Goal: Navigation & Orientation: Find specific page/section

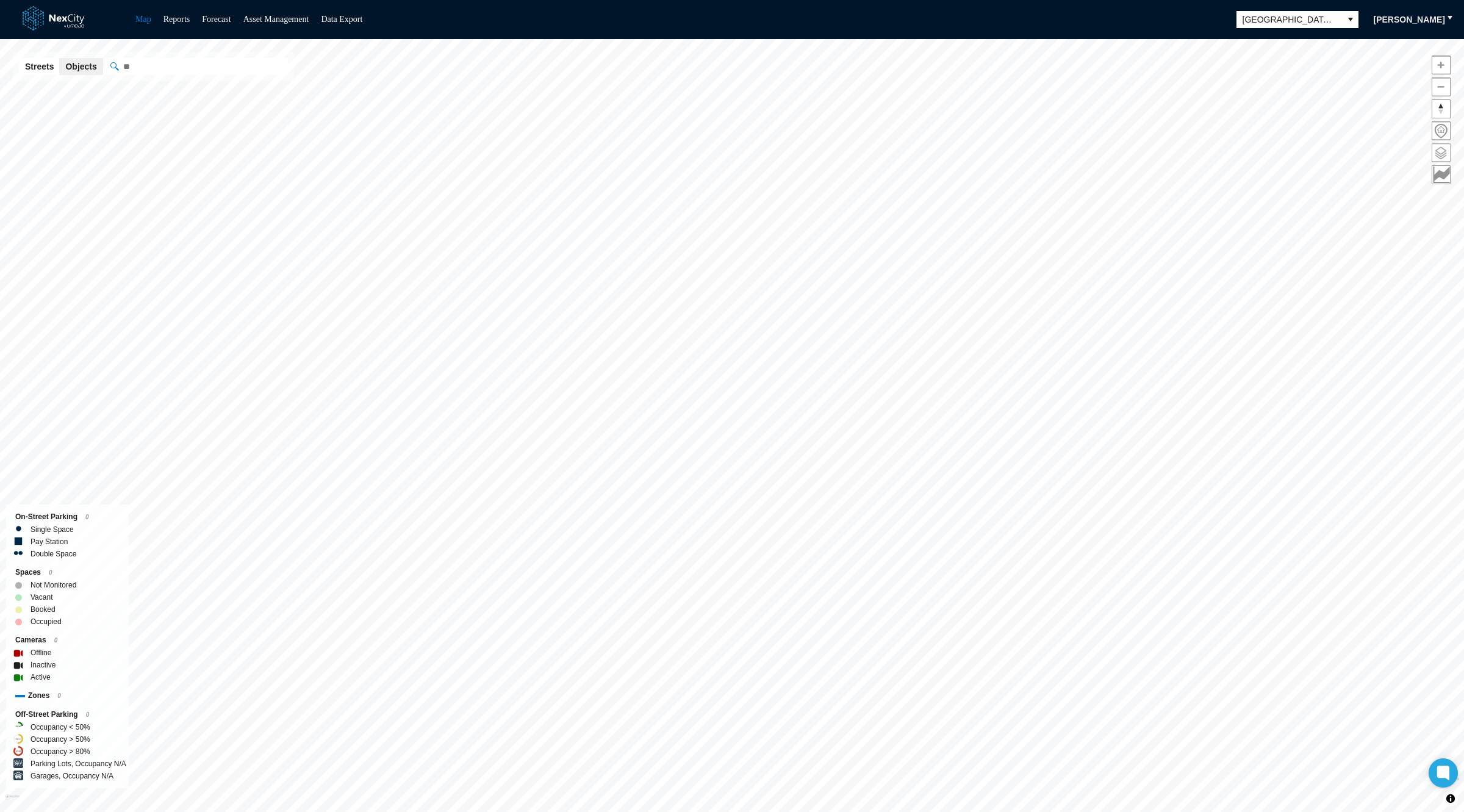
click at [1440, 150] on span at bounding box center [1441, 152] width 17 height 17
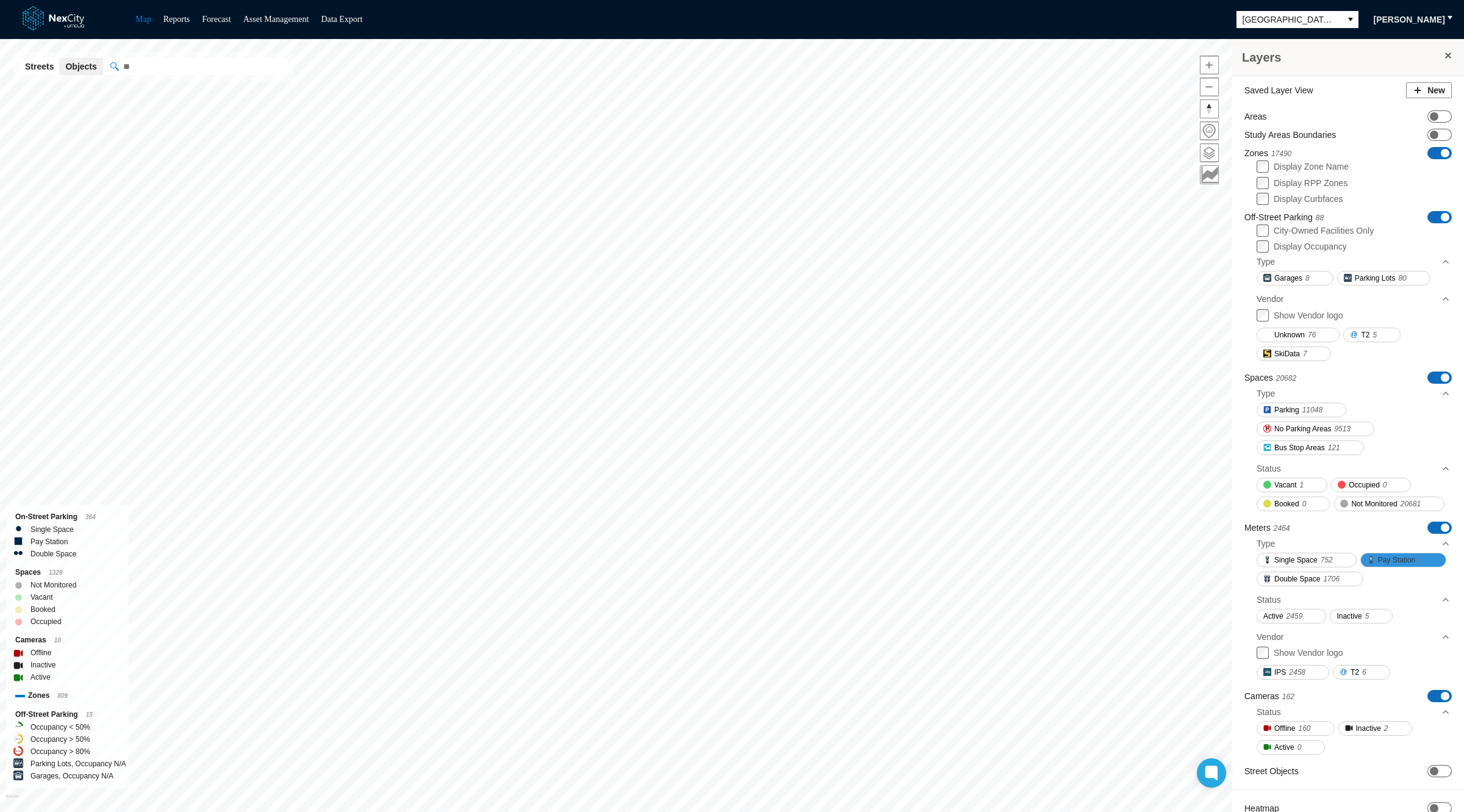
scroll to position [51, 0]
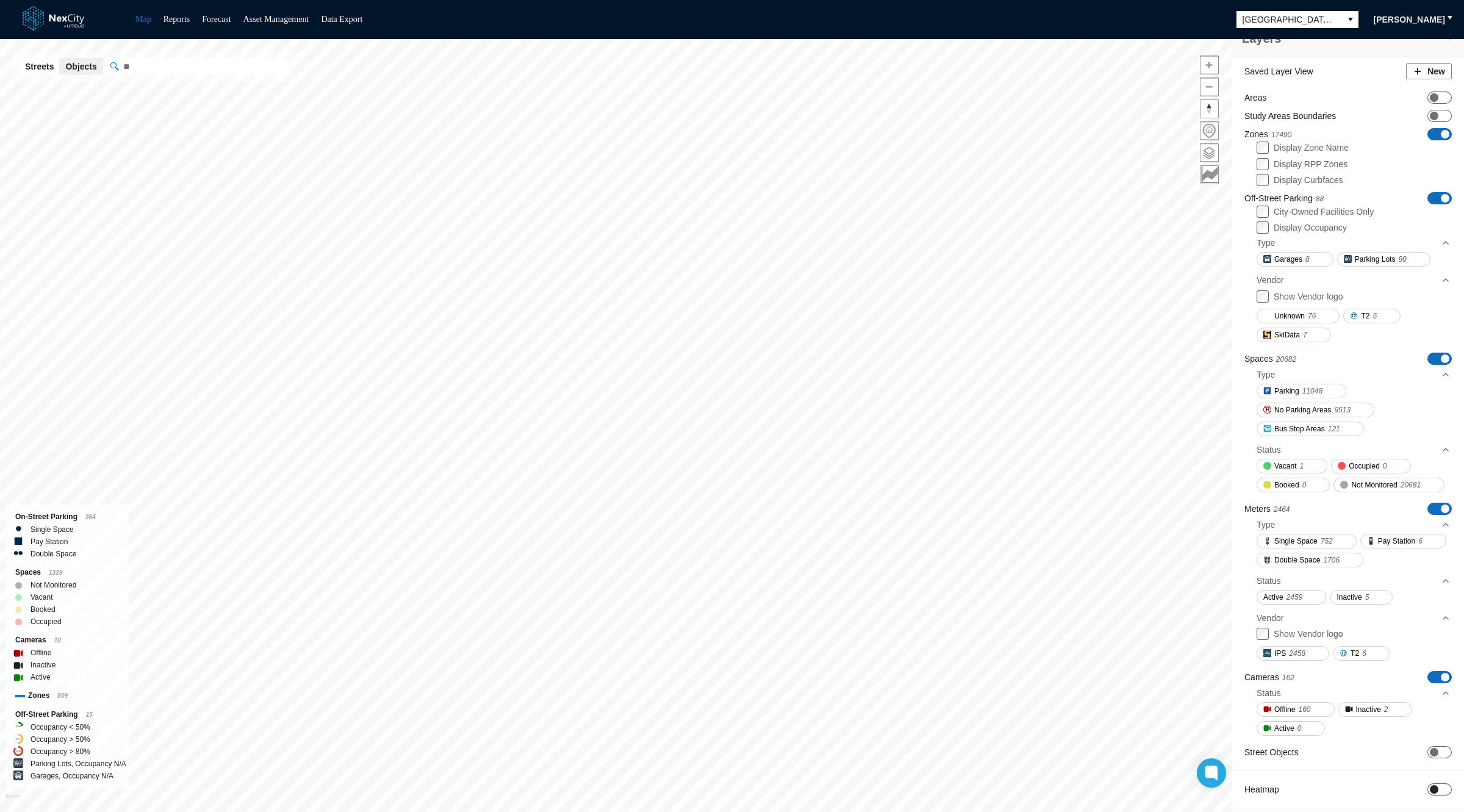
click at [1430, 785] on span "ON OFF" at bounding box center [1439, 789] width 24 height 12
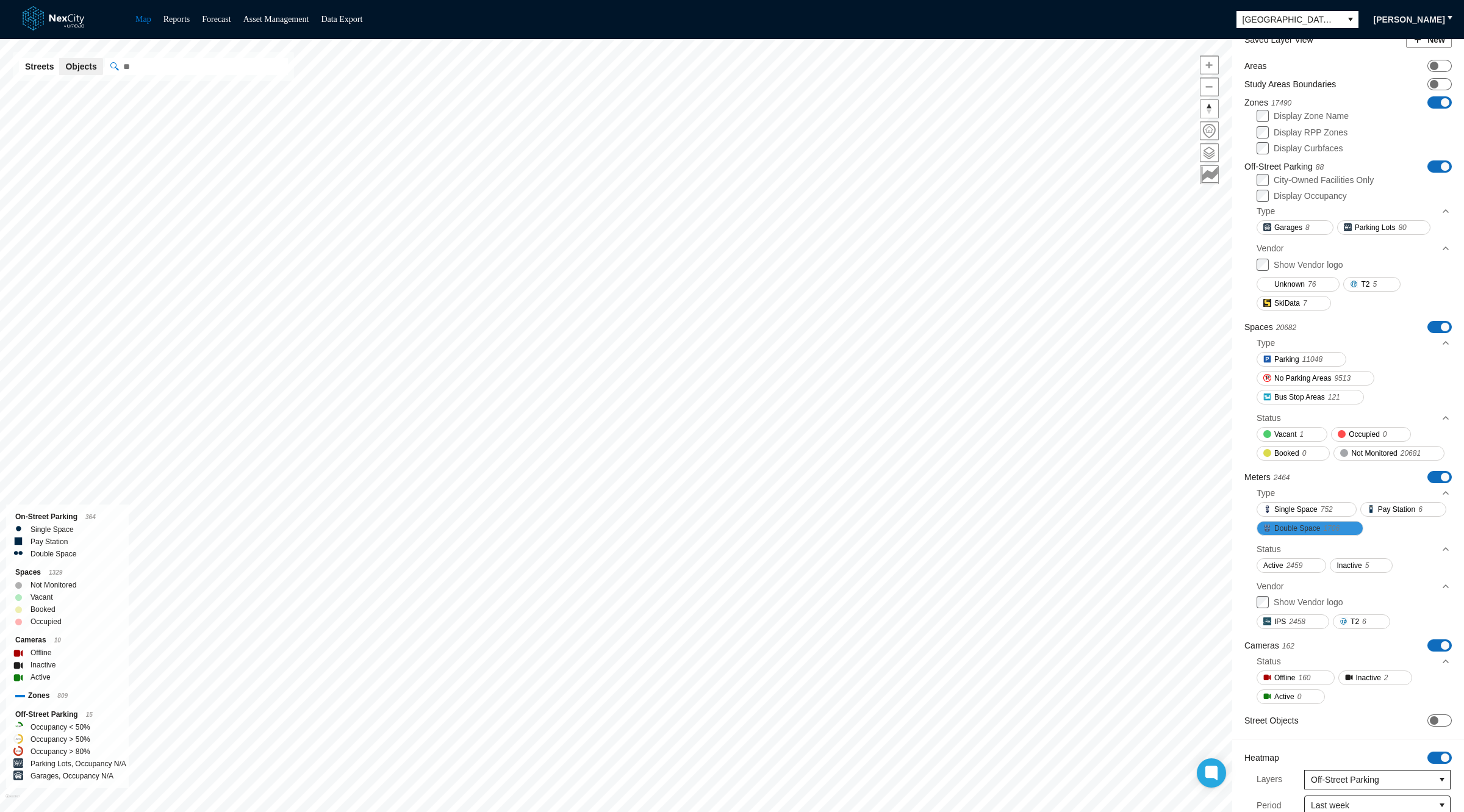
scroll to position [273, 0]
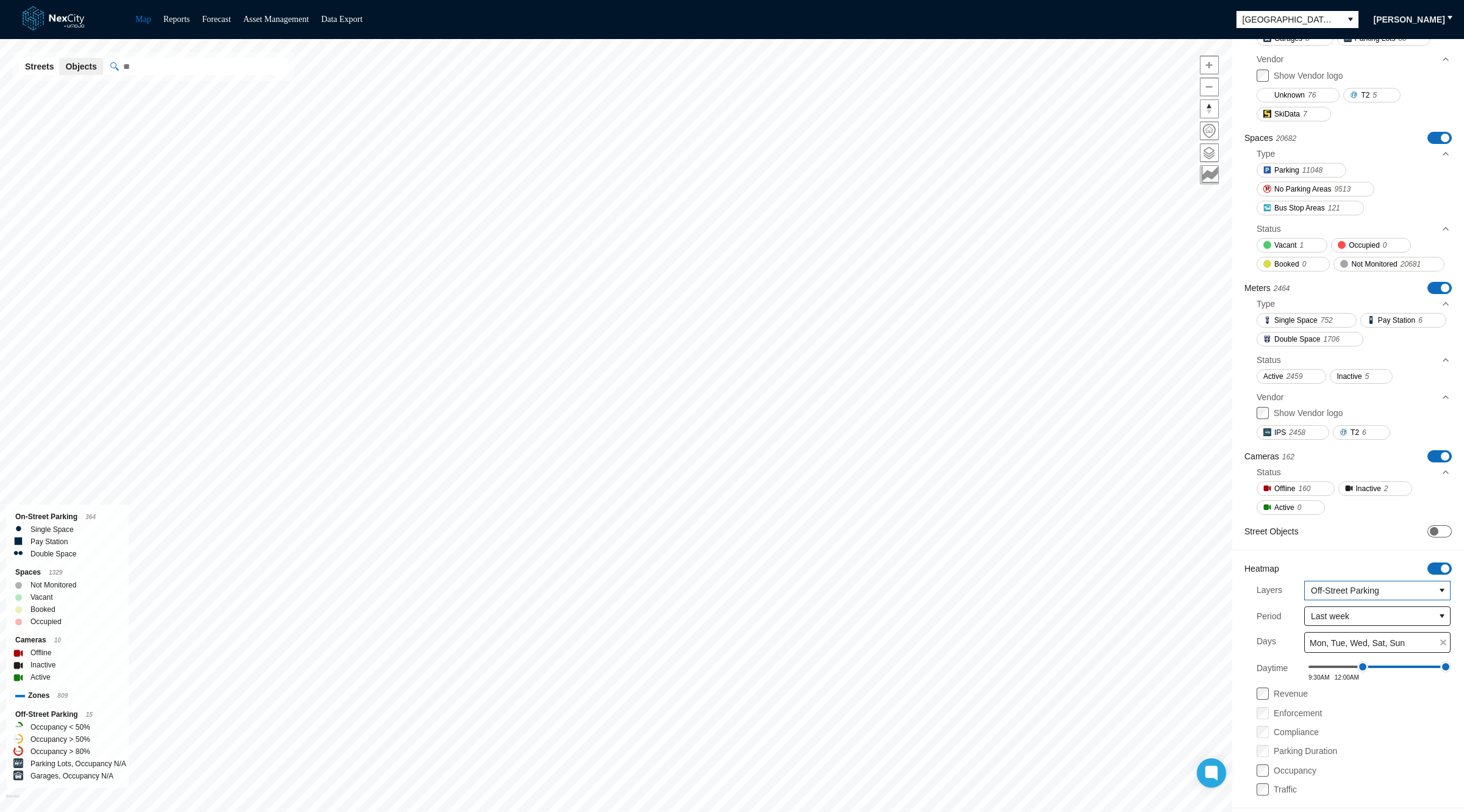
click at [1316, 587] on span "Off-Street Parking" at bounding box center [1370, 591] width 117 height 12
click at [1327, 612] on li "Zones" at bounding box center [1366, 609] width 142 height 19
click at [1428, 131] on span "ON OFF" at bounding box center [1439, 137] width 24 height 12
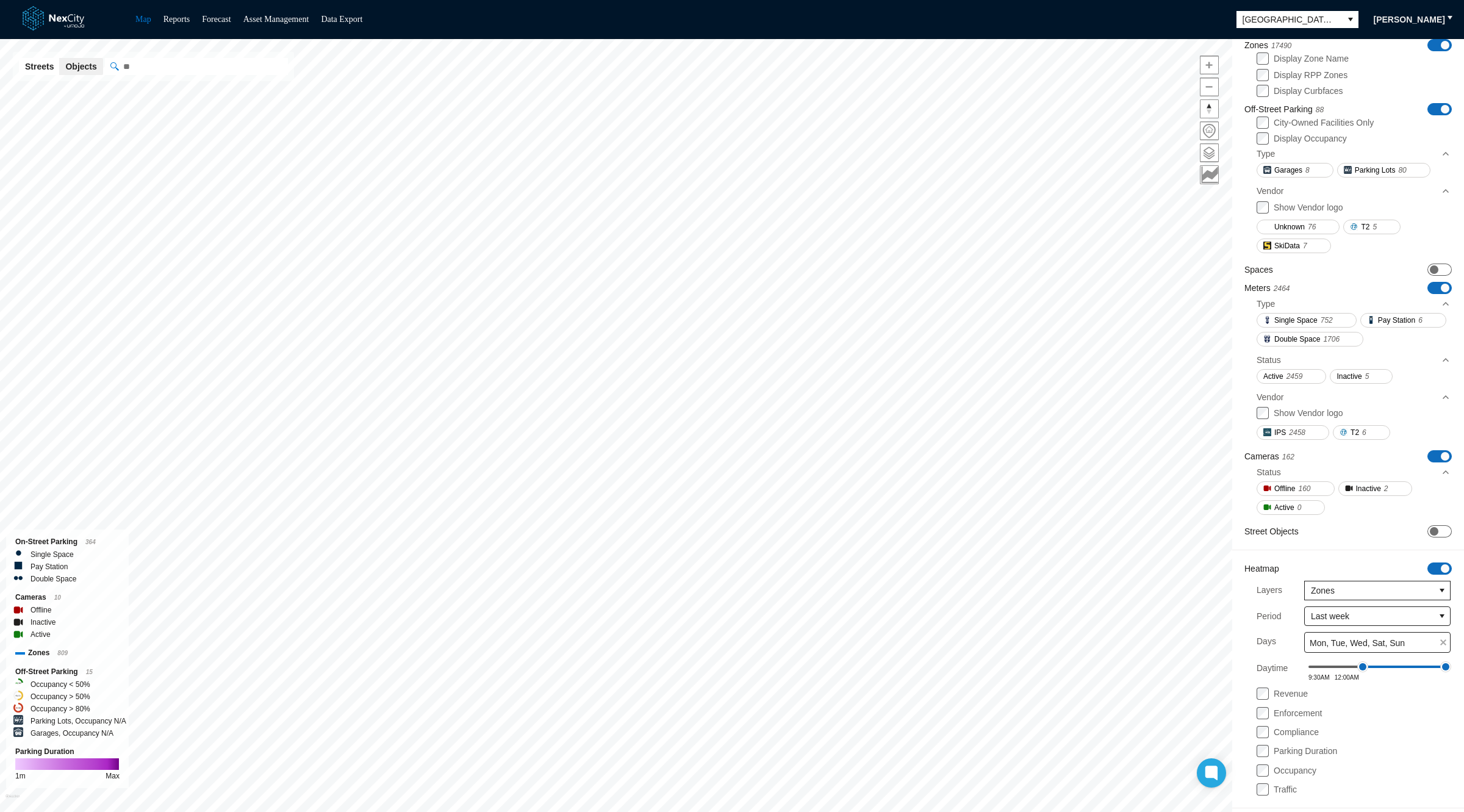
click at [1428, 104] on span "ON OFF" at bounding box center [1439, 109] width 24 height 12
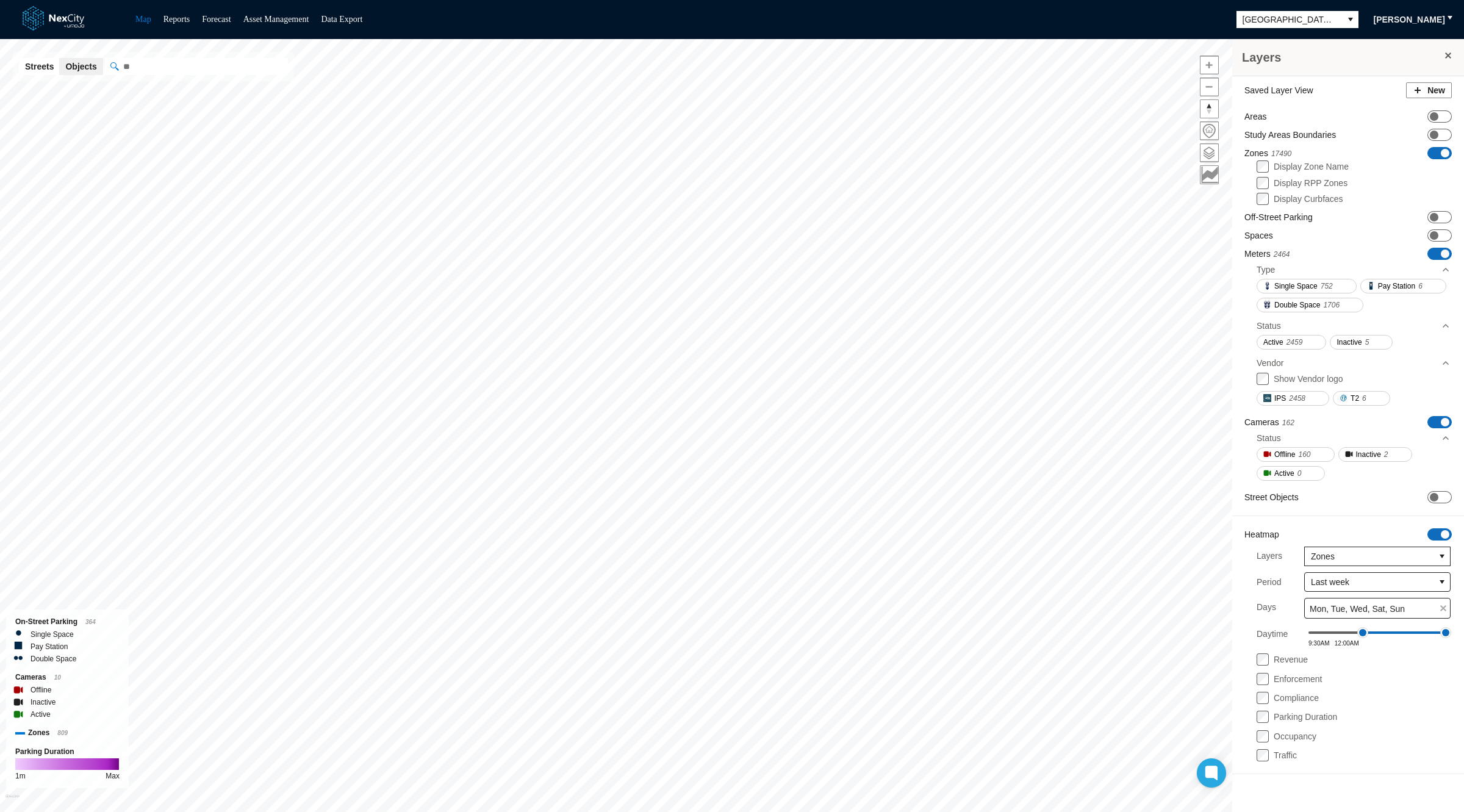
click at [1434, 153] on span "ON OFF" at bounding box center [1439, 152] width 24 height 12
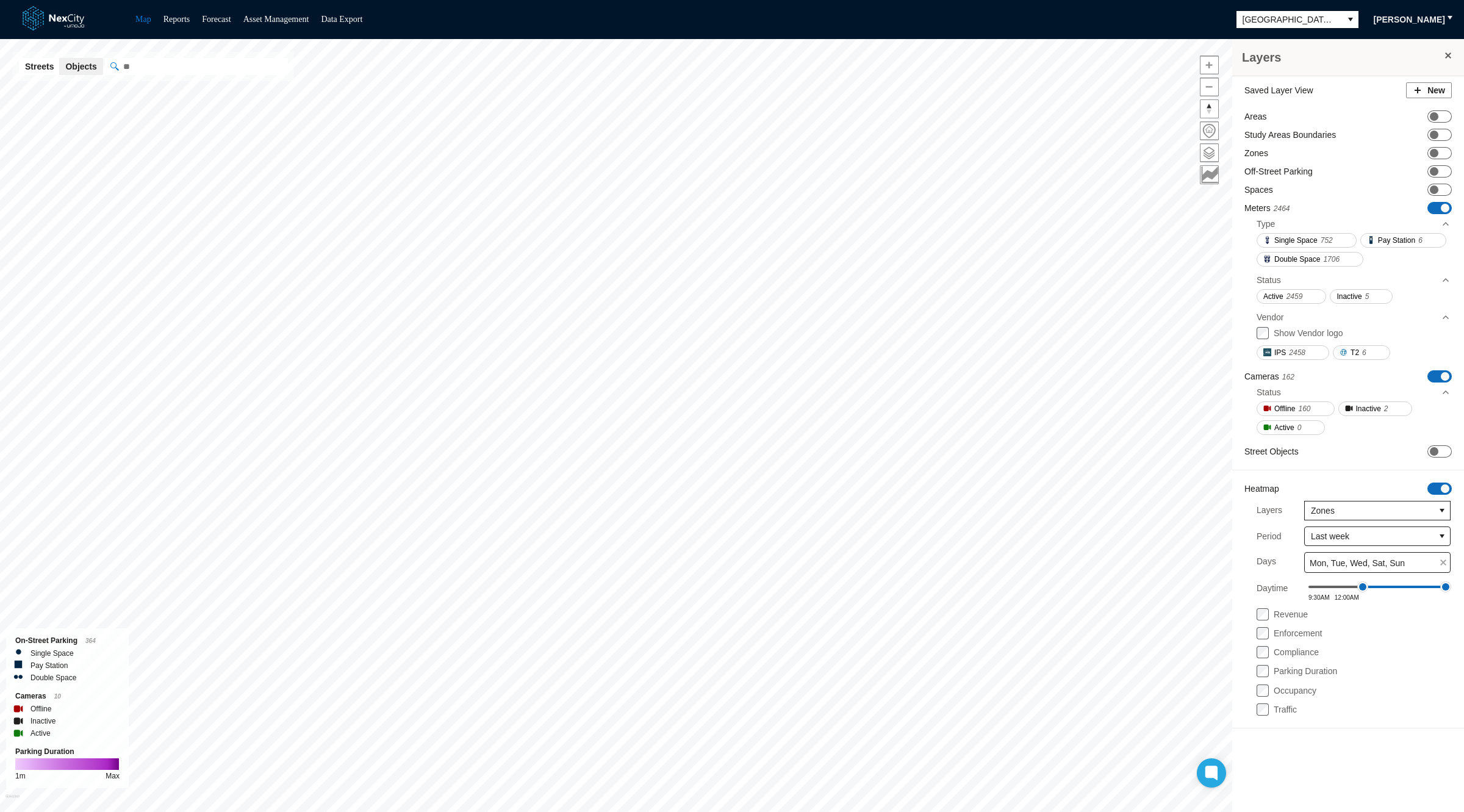
click at [1435, 202] on span "ON OFF" at bounding box center [1439, 208] width 24 height 12
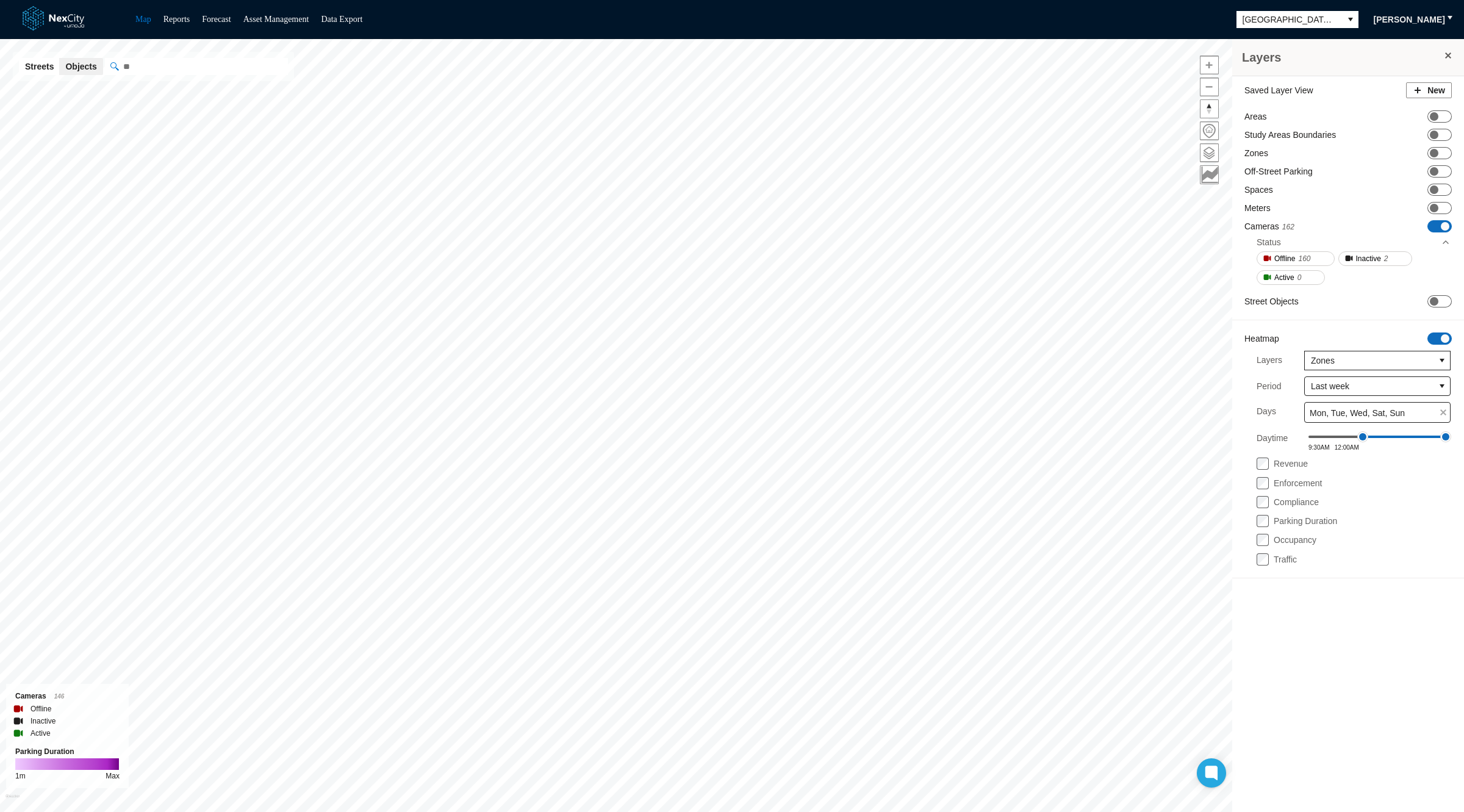
click at [1436, 227] on span "ON OFF" at bounding box center [1439, 226] width 24 height 12
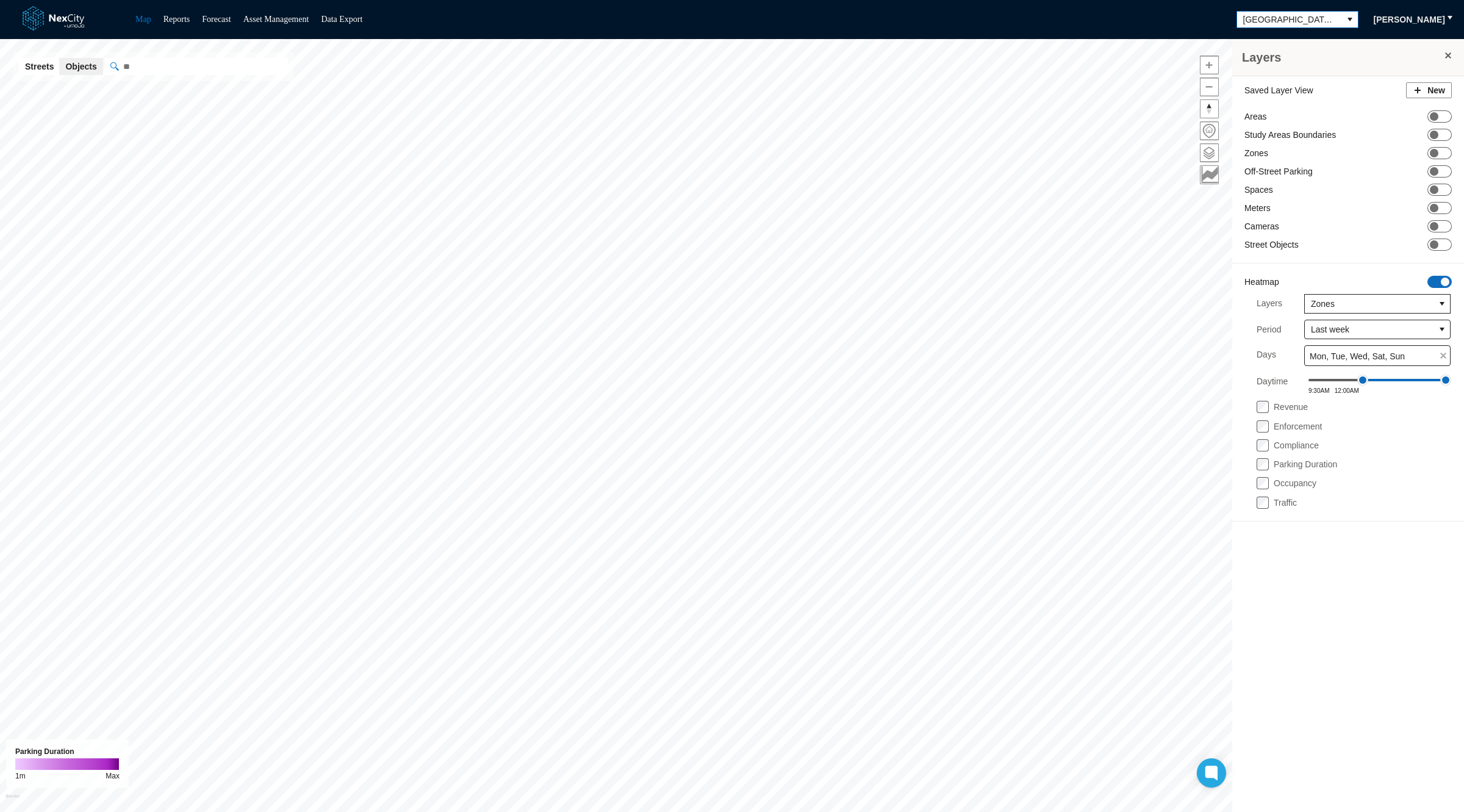
click at [1269, 18] on span "[GEOGRAPHIC_DATA][PERSON_NAME]" at bounding box center [1290, 19] width 93 height 12
click at [1278, 102] on span "[GEOGRAPHIC_DATA]" at bounding box center [1284, 98] width 89 height 12
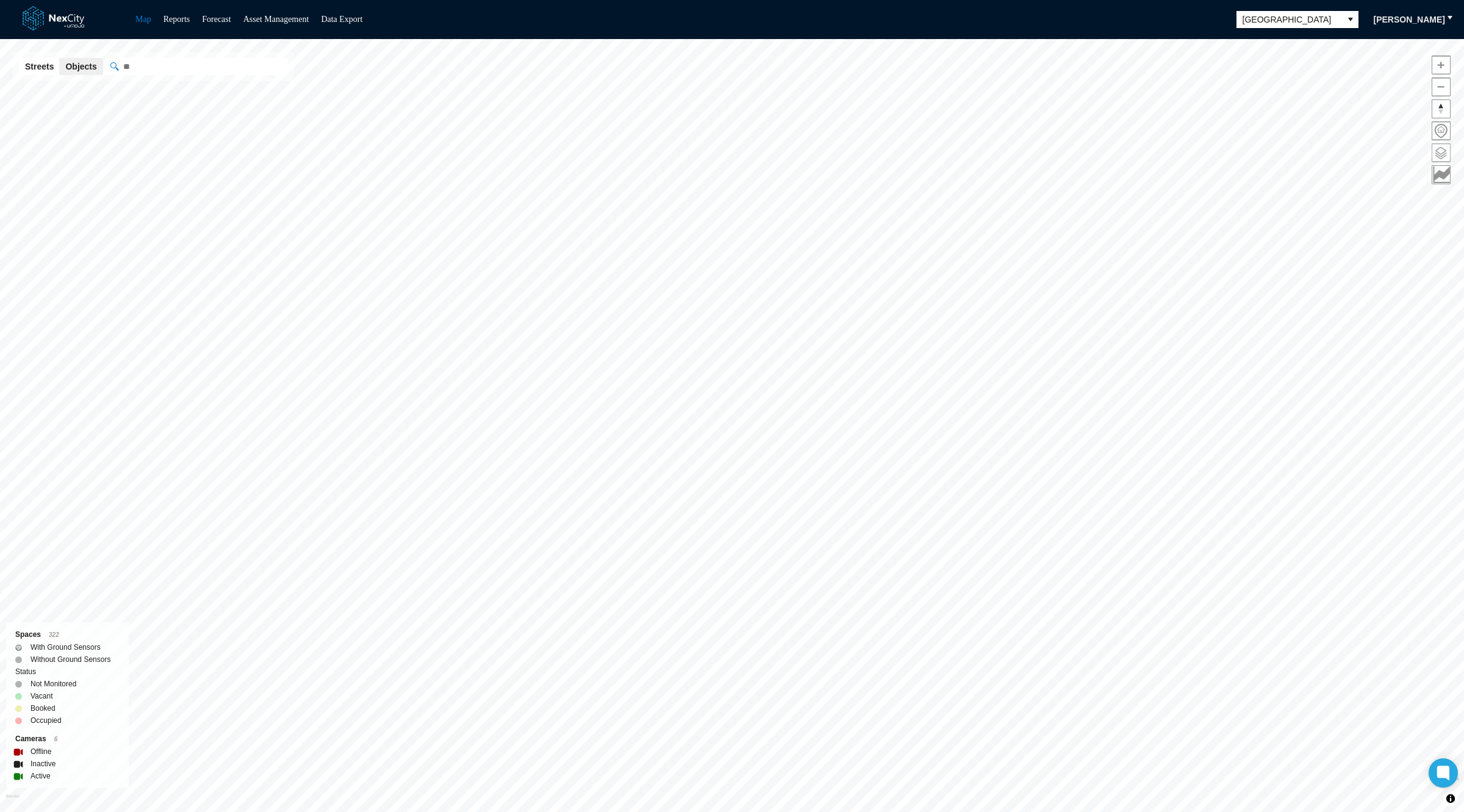
click at [1440, 151] on span at bounding box center [1441, 152] width 17 height 17
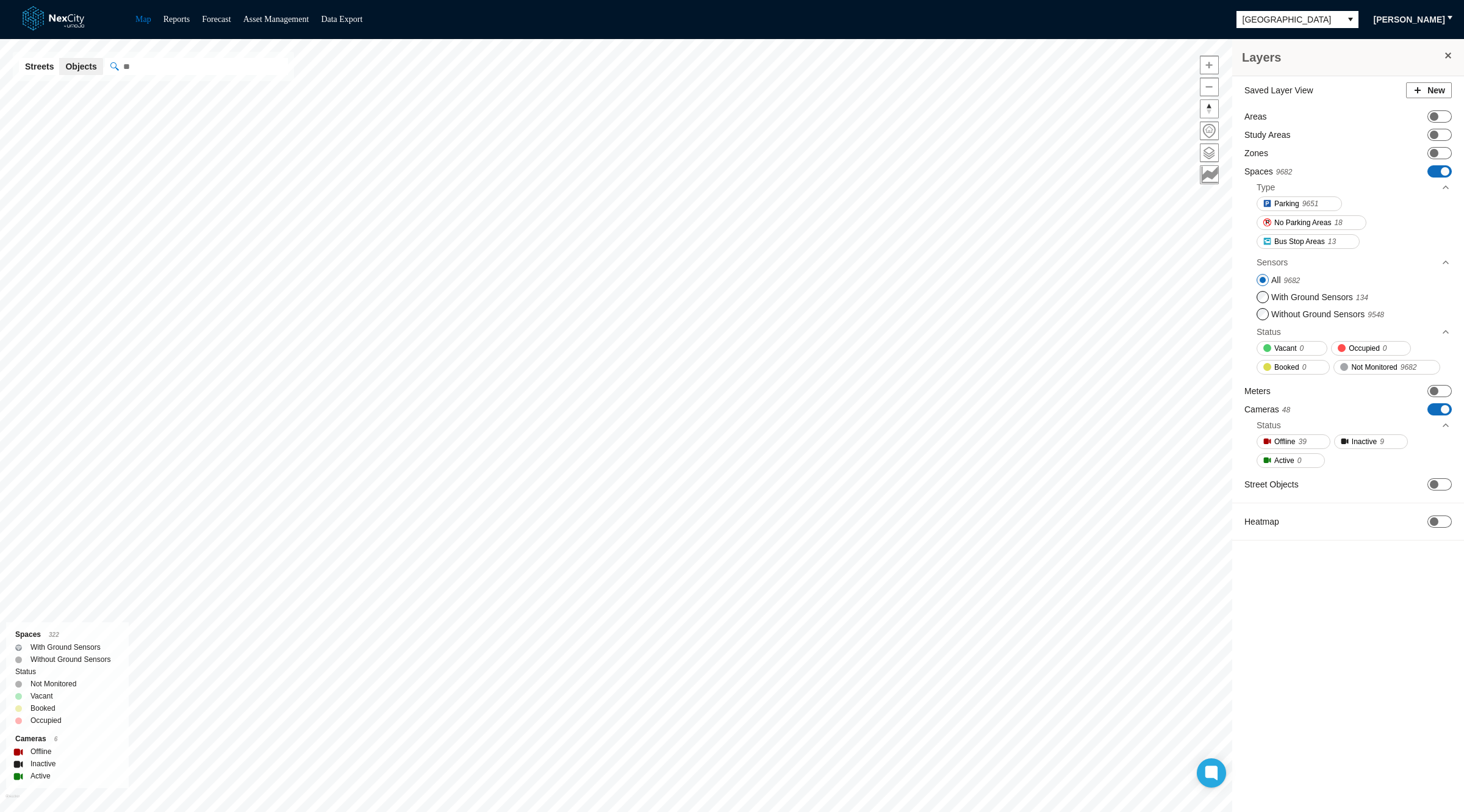
click at [1435, 167] on span "ON OFF" at bounding box center [1439, 171] width 24 height 12
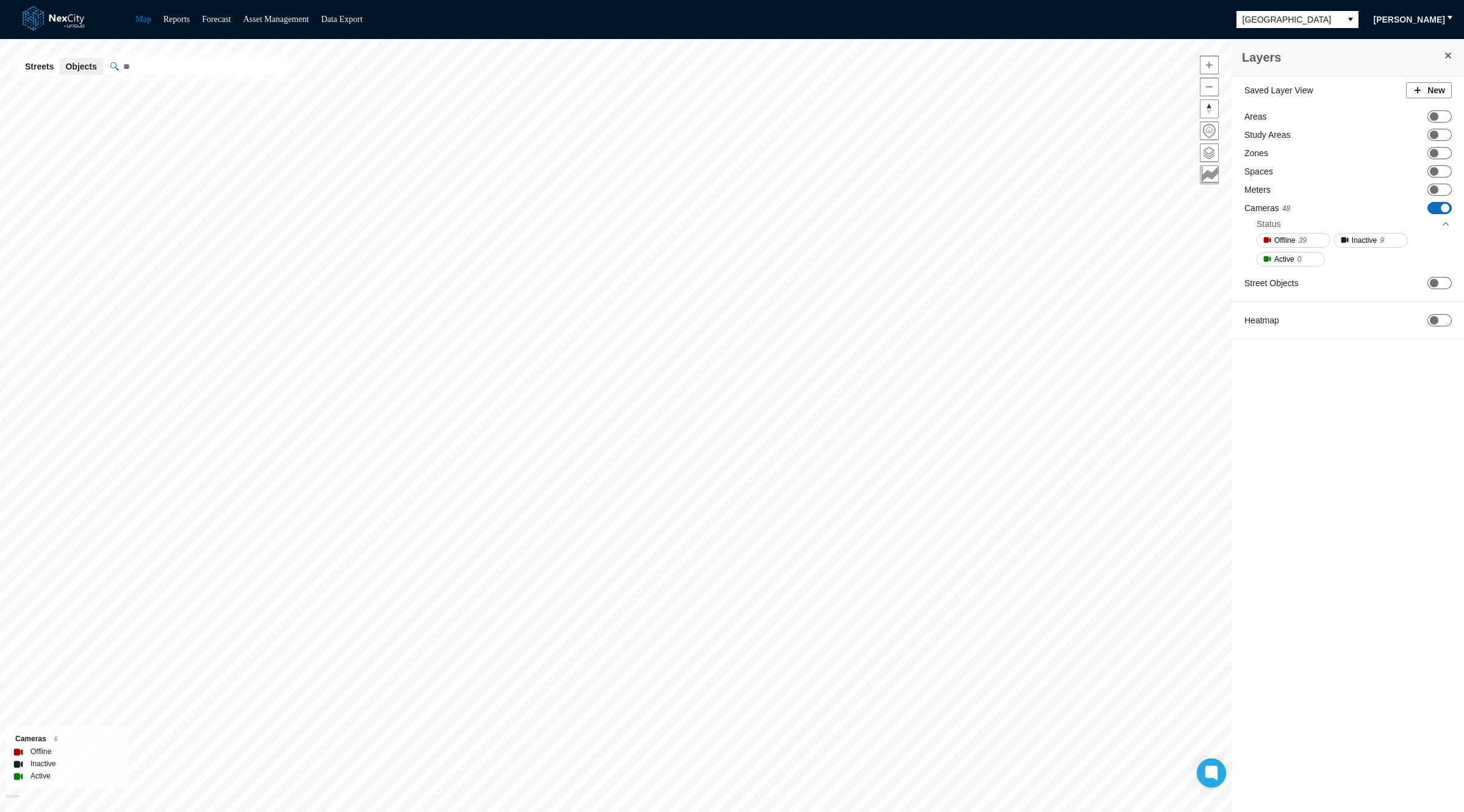
click at [1440, 212] on span "ON OFF" at bounding box center [1439, 208] width 24 height 12
click at [1442, 261] on span "ON OFF" at bounding box center [1439, 264] width 24 height 12
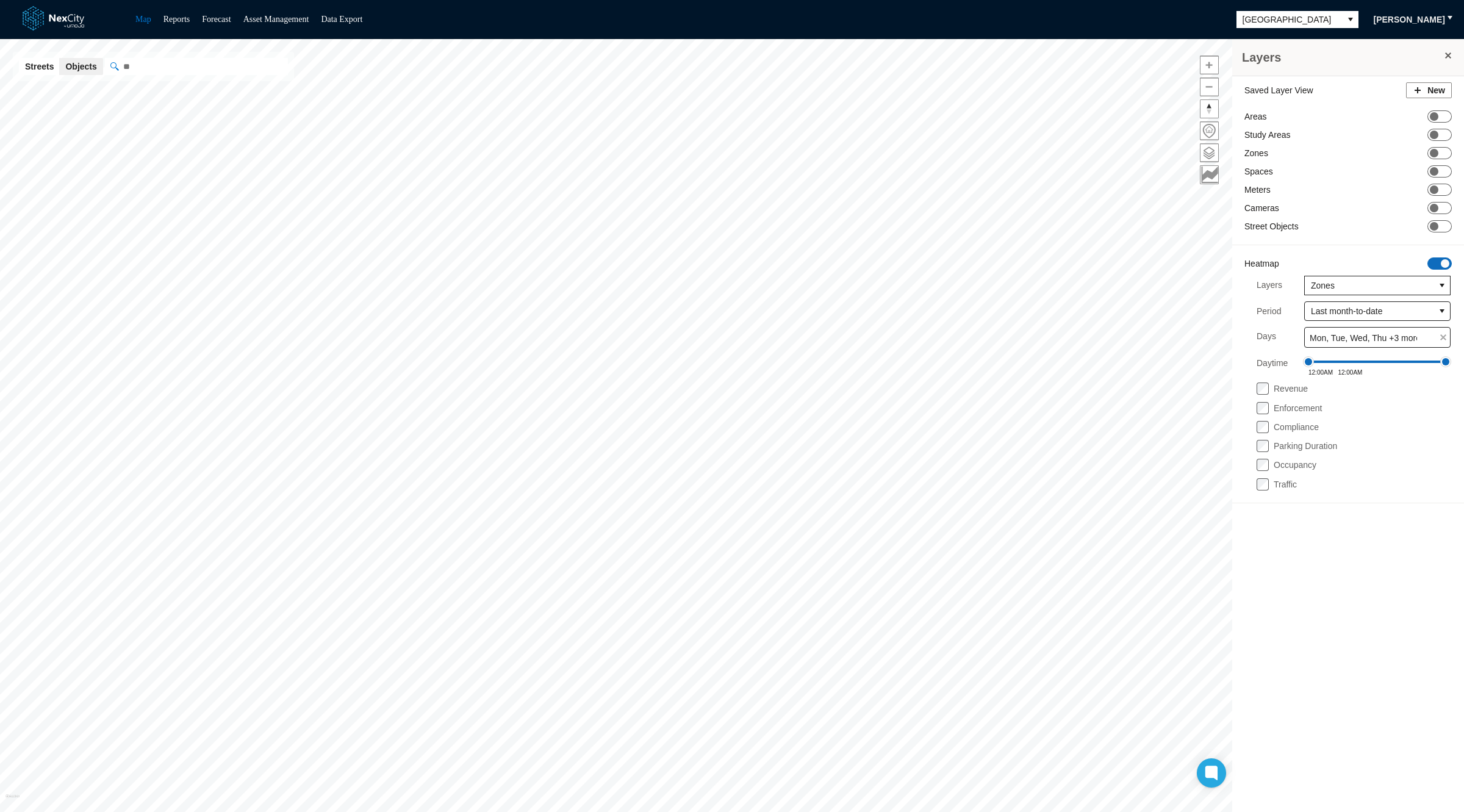
click at [1291, 441] on label "Parking Duration" at bounding box center [1306, 446] width 63 height 10
click at [1440, 261] on span "ON OFF" at bounding box center [1439, 264] width 24 height 12
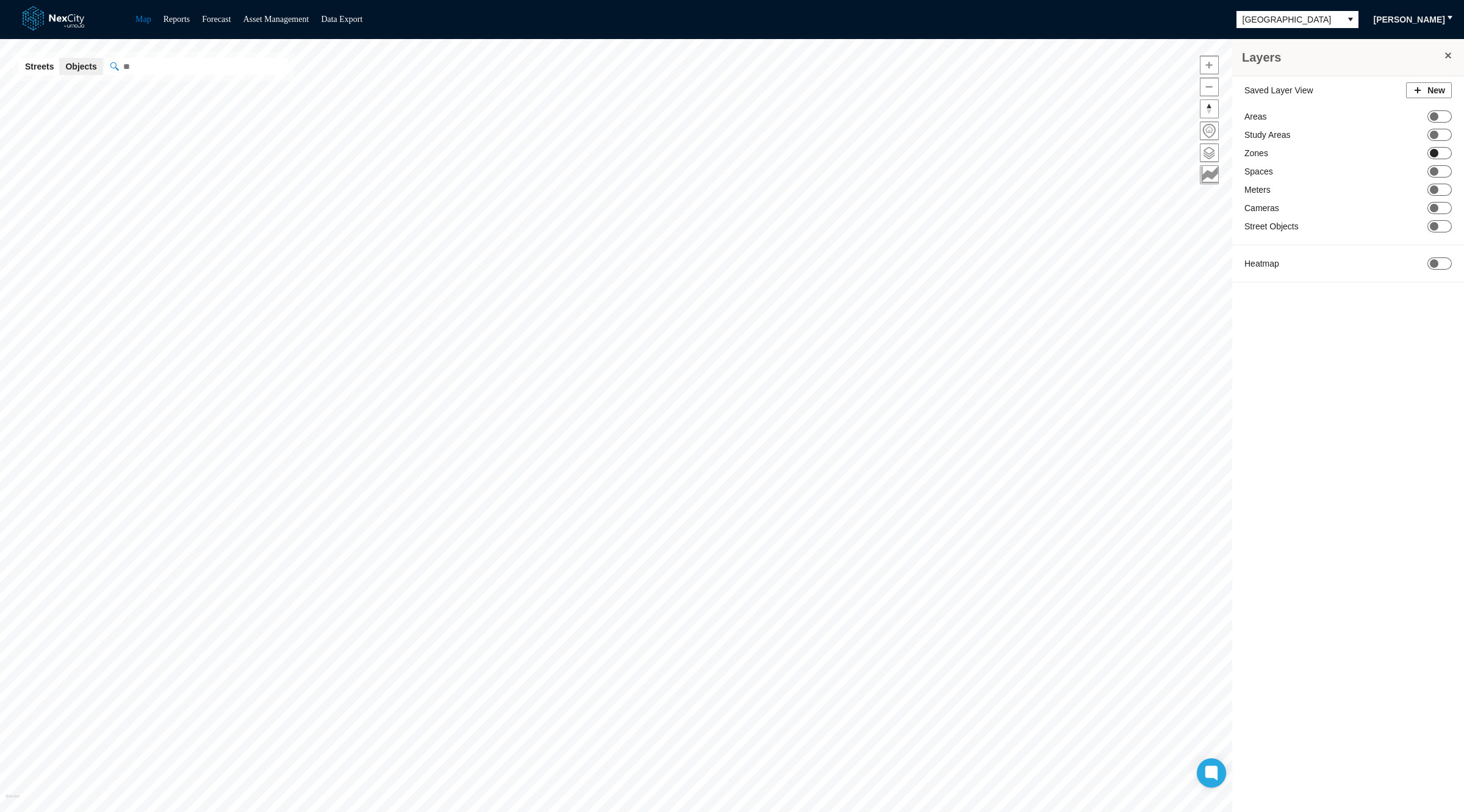
click at [1440, 149] on span "ON OFF" at bounding box center [1439, 152] width 24 height 12
click at [1322, 171] on label "Display Zone Name" at bounding box center [1312, 167] width 75 height 10
click at [1341, 178] on label "Display parking time limit" at bounding box center [1321, 183] width 95 height 10
click at [1254, 25] on span "[GEOGRAPHIC_DATA]" at bounding box center [1290, 19] width 105 height 16
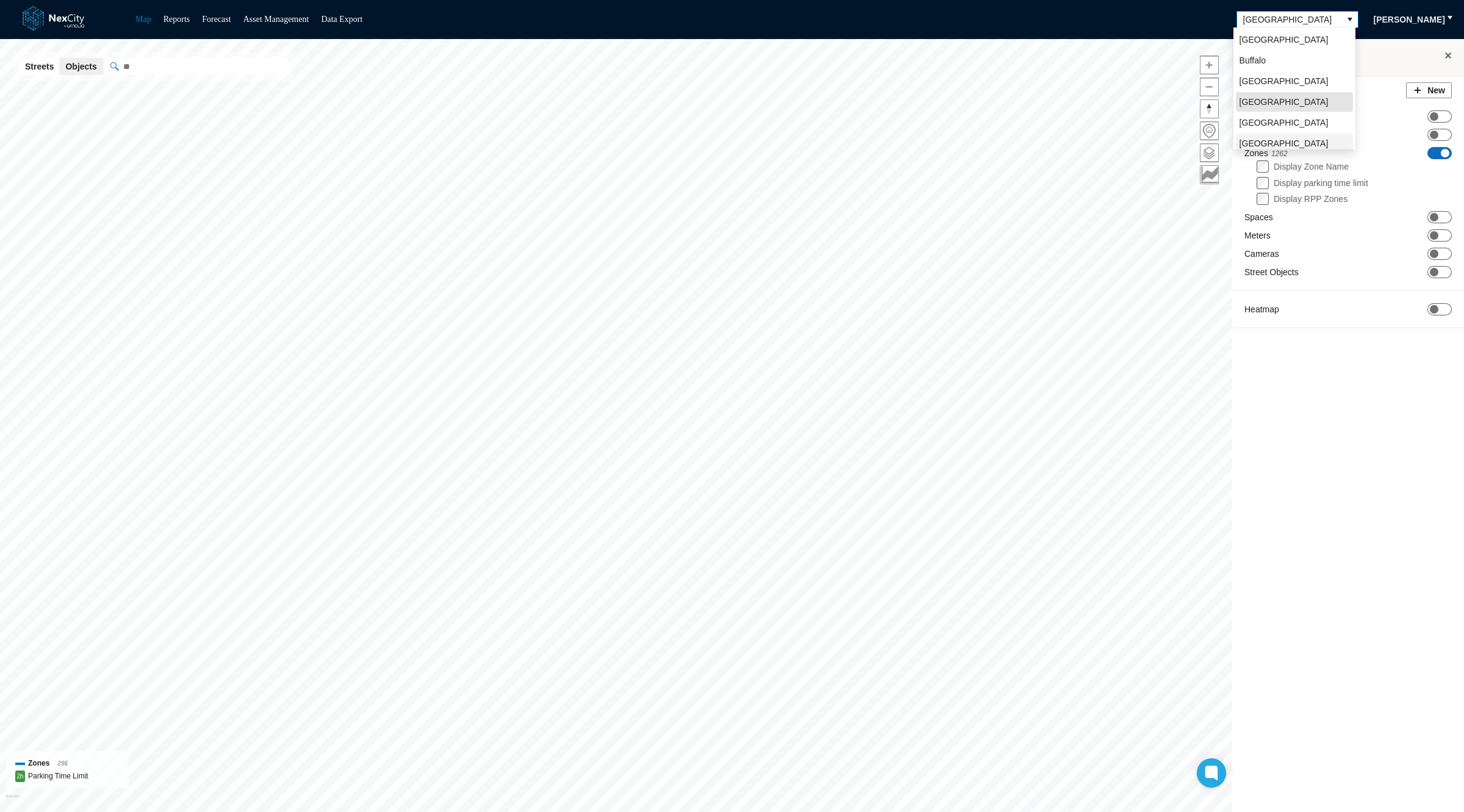
click at [1273, 142] on li "[GEOGRAPHIC_DATA][PERSON_NAME]" at bounding box center [1294, 149] width 117 height 32
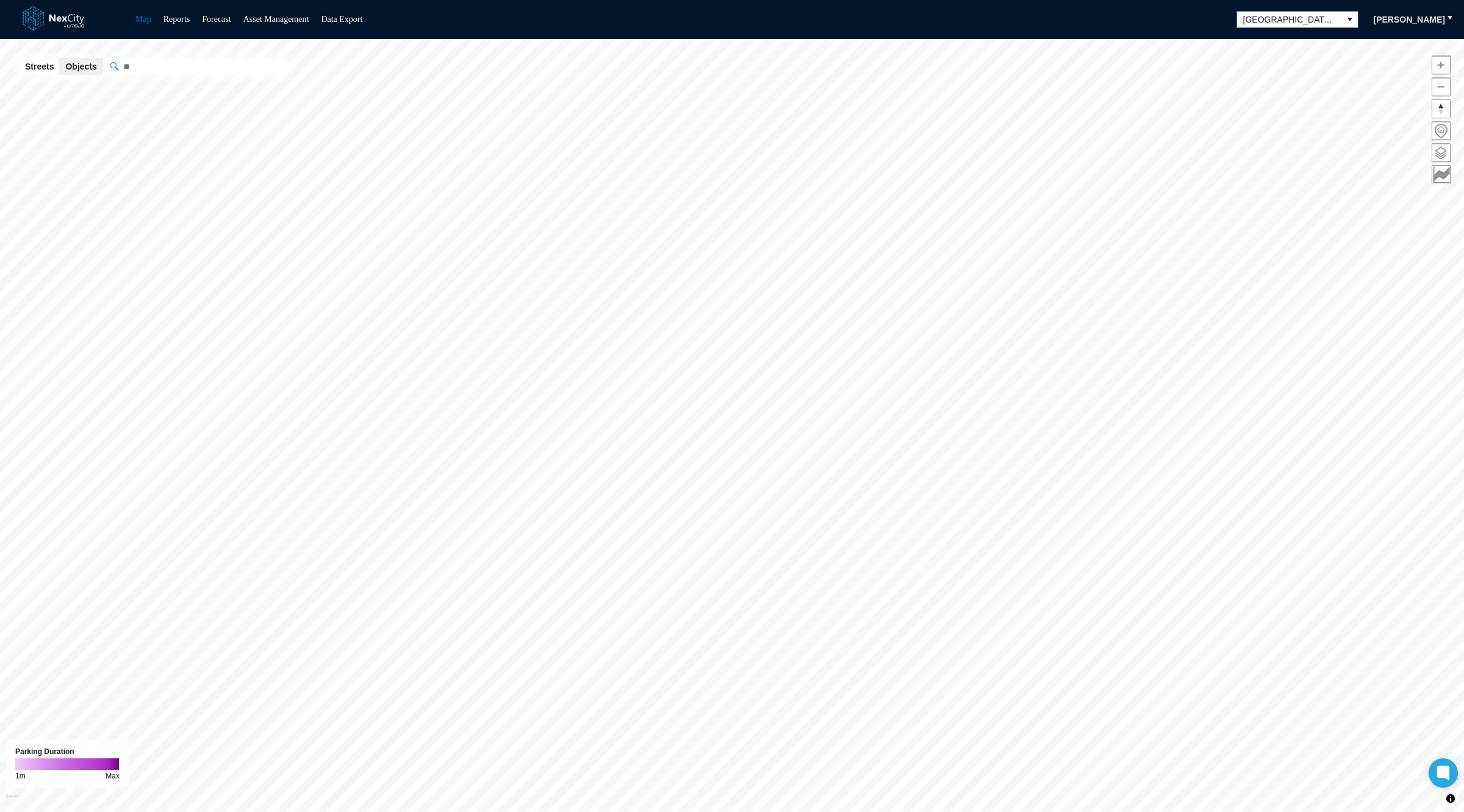
click at [1295, 14] on span "[GEOGRAPHIC_DATA][PERSON_NAME]" at bounding box center [1290, 19] width 93 height 12
click at [1281, 102] on span "[GEOGRAPHIC_DATA]" at bounding box center [1284, 98] width 89 height 12
click at [1439, 145] on span at bounding box center [1441, 152] width 17 height 17
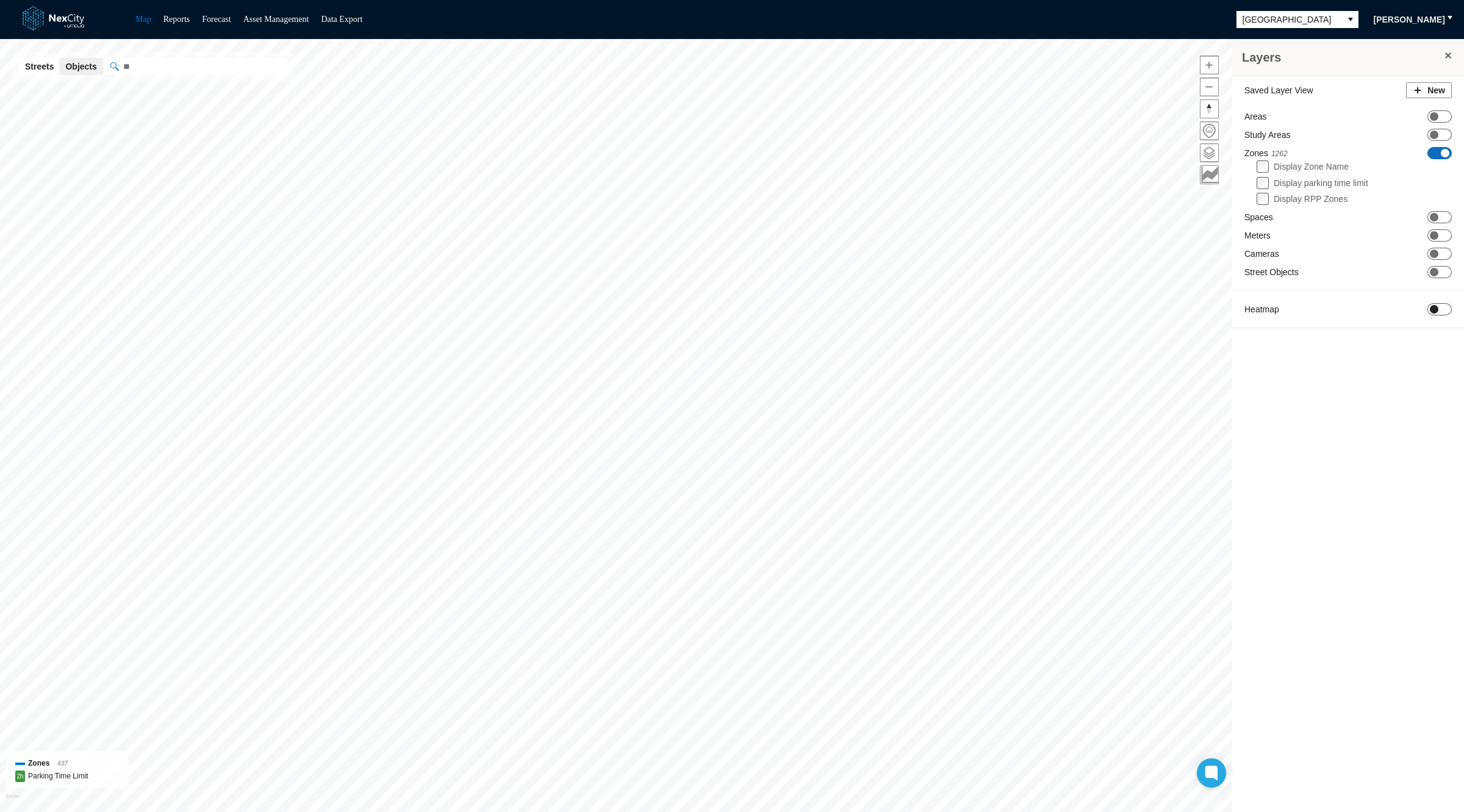
click at [1440, 310] on span "ON OFF" at bounding box center [1439, 309] width 24 height 12
